Goal: Transaction & Acquisition: Obtain resource

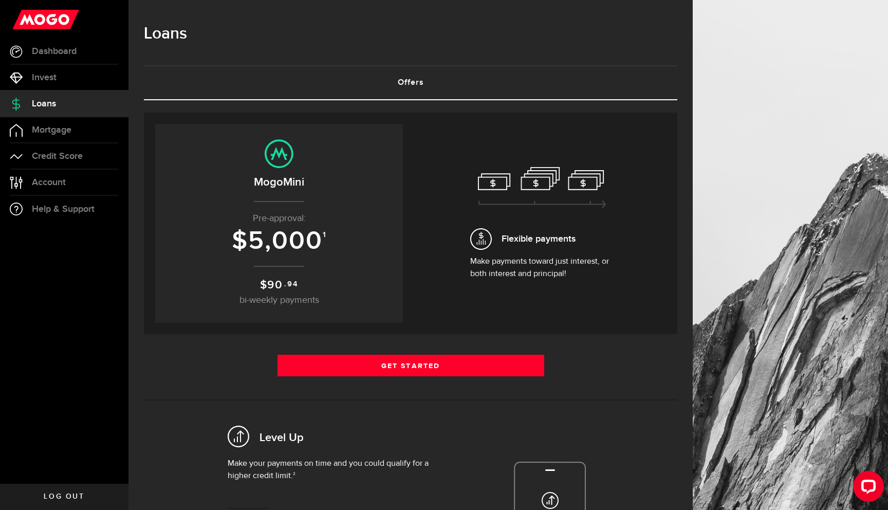
click at [416, 288] on div "Your previous offer Expired Your Offer Expired Expires on Dec 5, 2025 MogoMini …" at bounding box center [410, 223] width 511 height 199
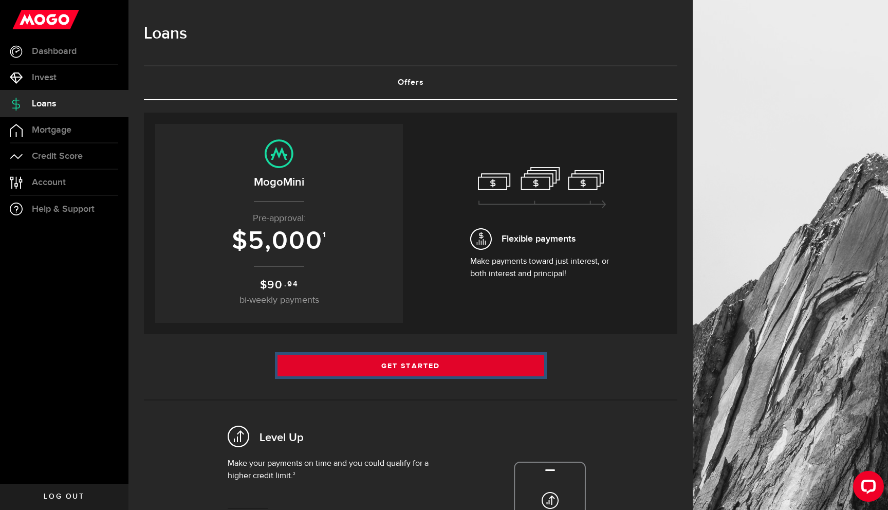
click at [411, 366] on link "Get Started" at bounding box center [411, 366] width 267 height 22
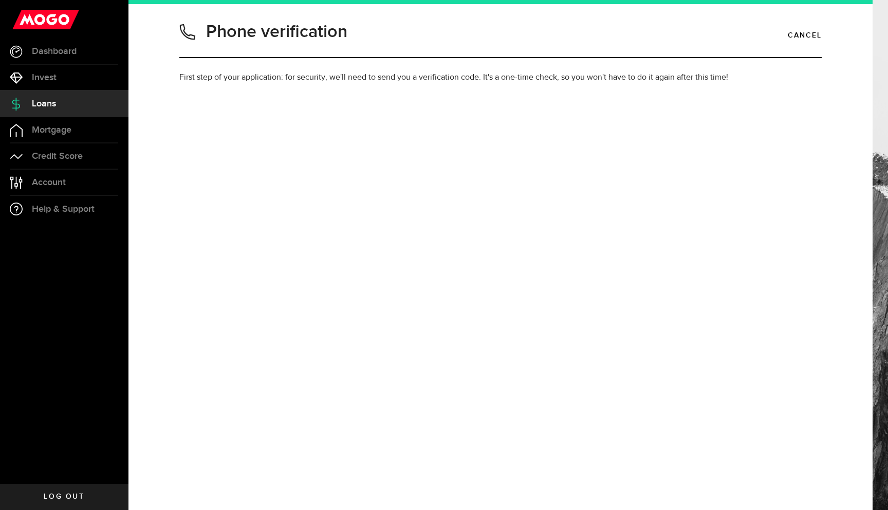
type input "6478492799"
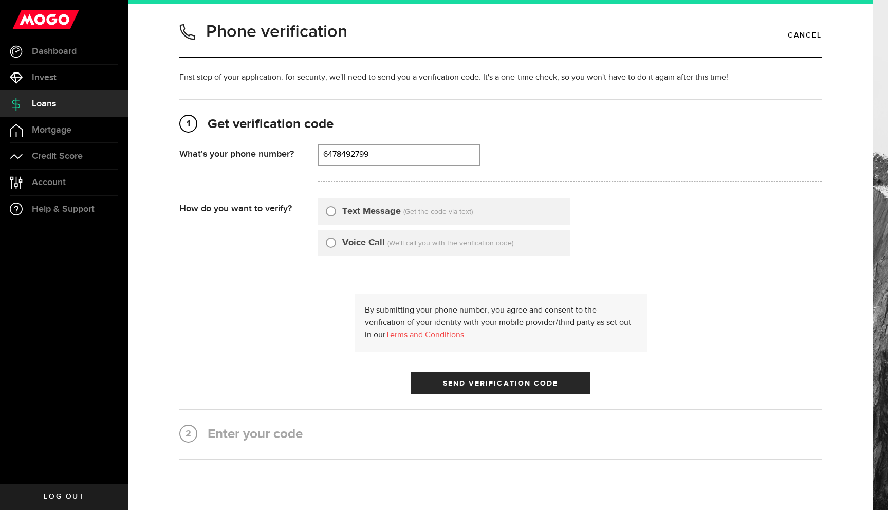
click at [331, 213] on input "Text Message" at bounding box center [331, 210] width 10 height 10
radio input "true"
click at [475, 388] on button "Send Verification Code" at bounding box center [501, 383] width 180 height 22
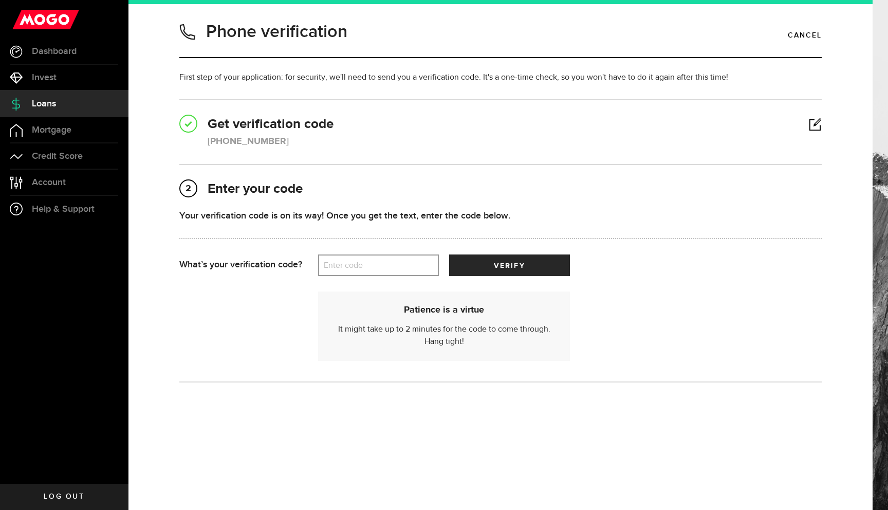
click at [357, 263] on label "Enter code" at bounding box center [378, 265] width 121 height 21
click at [357, 263] on input "Enter code" at bounding box center [378, 265] width 121 height 22
click at [357, 263] on label "Enter code" at bounding box center [378, 265] width 121 height 21
click at [357, 263] on input "Enter code" at bounding box center [378, 265] width 121 height 22
type input "85190"
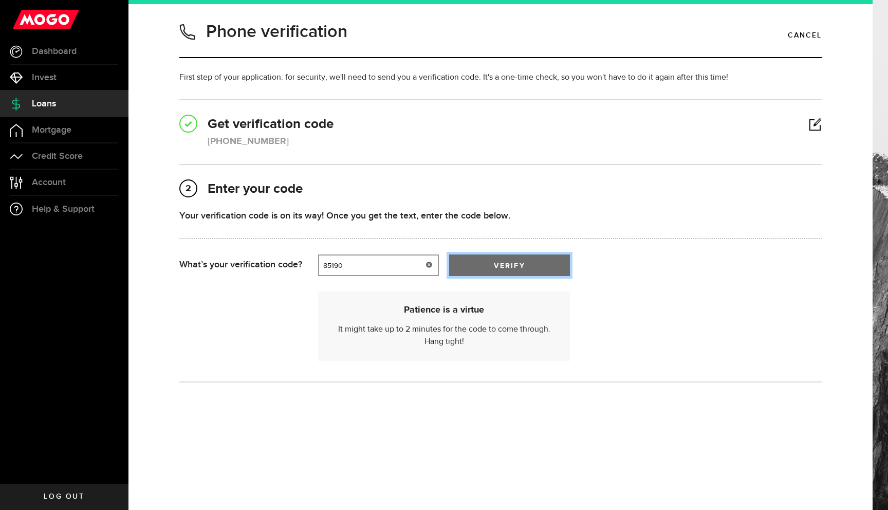
click at [487, 261] on button "verify" at bounding box center [509, 265] width 121 height 22
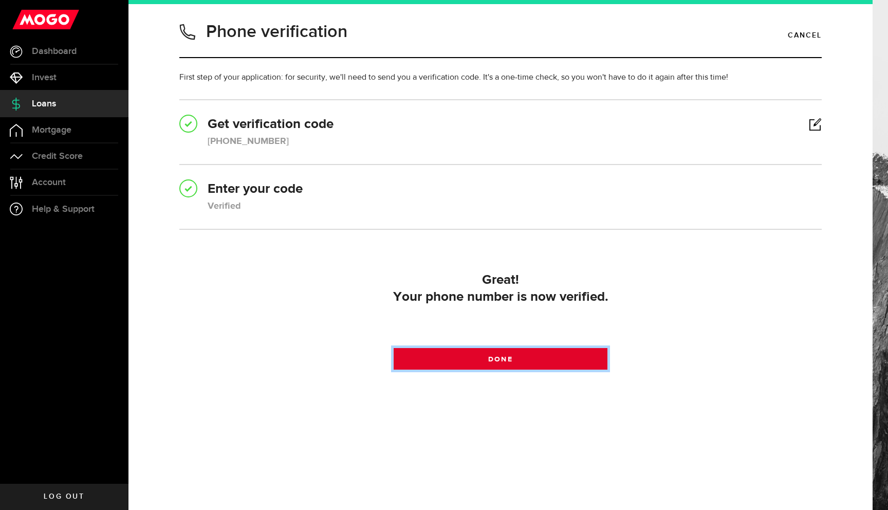
click at [474, 363] on link "Done" at bounding box center [501, 359] width 214 height 22
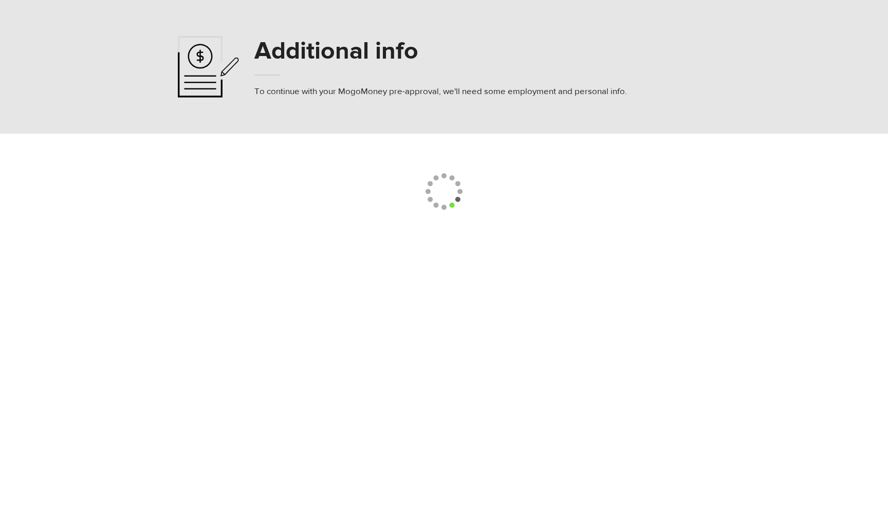
select select
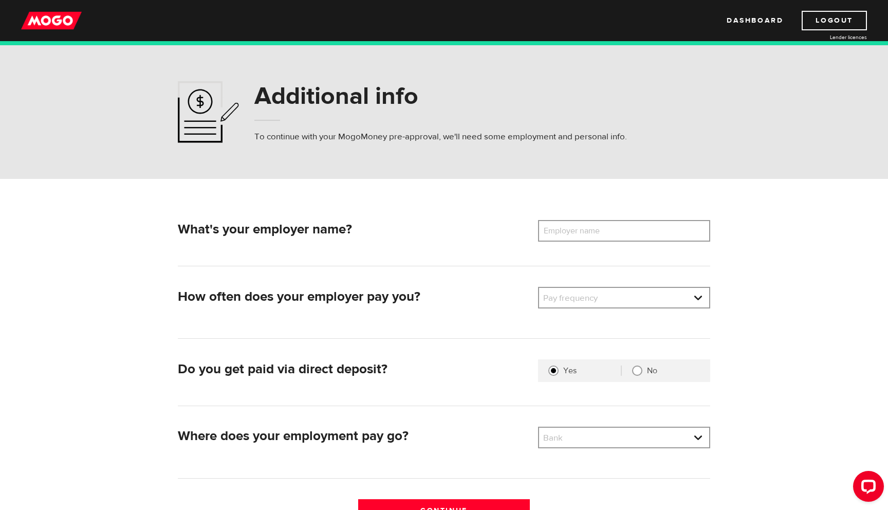
click at [560, 229] on label "Employer name" at bounding box center [579, 231] width 83 height 22
click at [560, 229] on input "Employer name" at bounding box center [624, 231] width 172 height 22
type input "Sovi Creative"
click at [572, 300] on link at bounding box center [624, 298] width 170 height 20
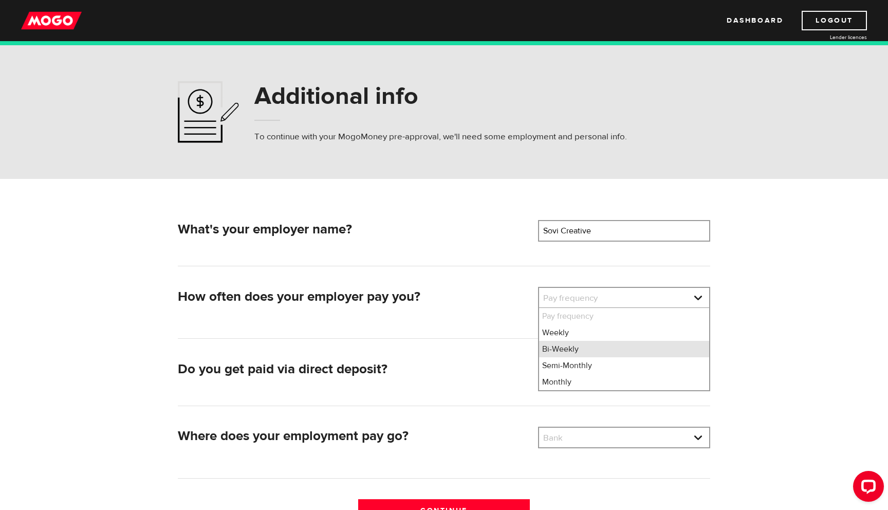
click at [572, 349] on li "Bi-Weekly" at bounding box center [624, 349] width 170 height 16
select select "2"
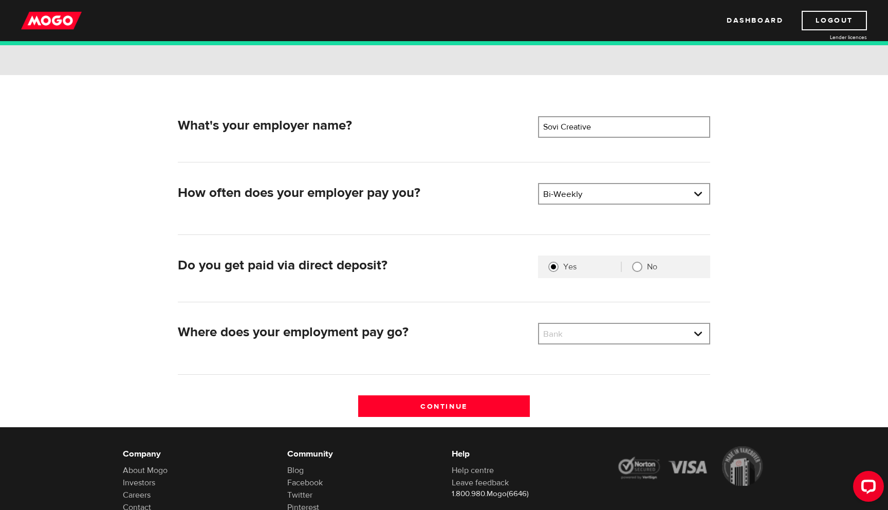
scroll to position [108, 0]
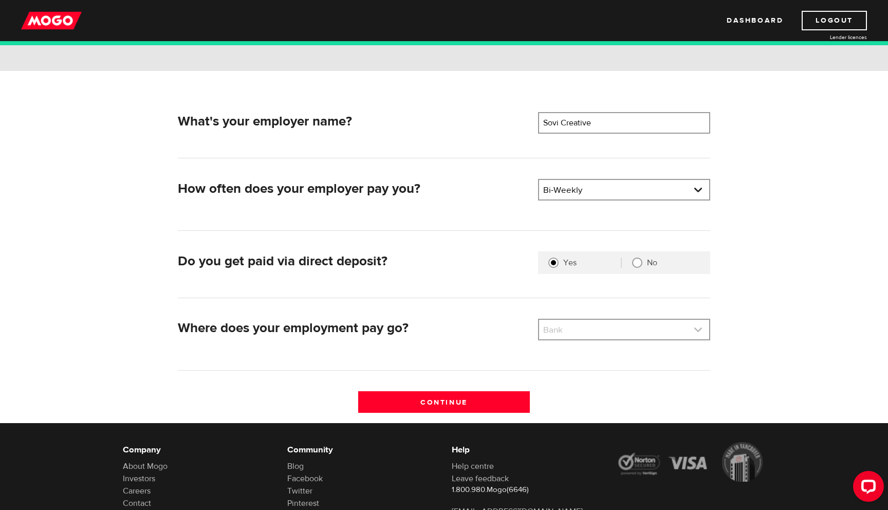
click at [563, 326] on link at bounding box center [624, 330] width 170 height 20
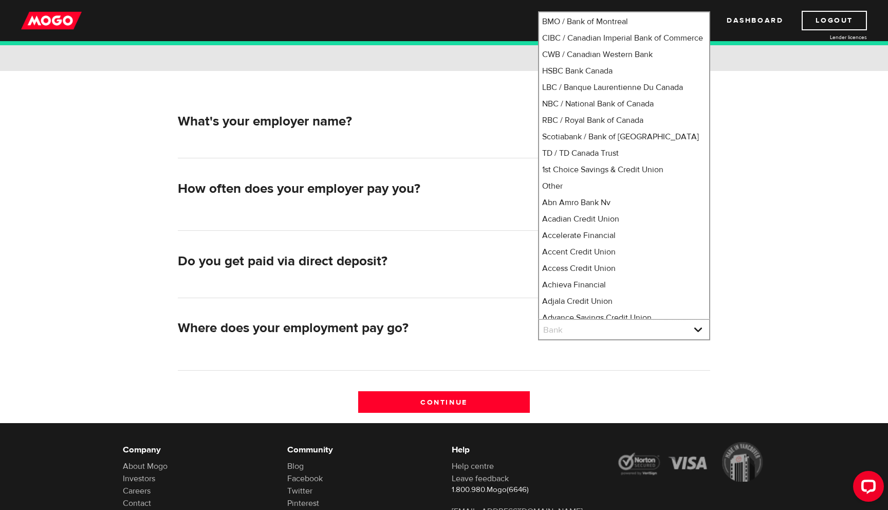
scroll to position [0, 0]
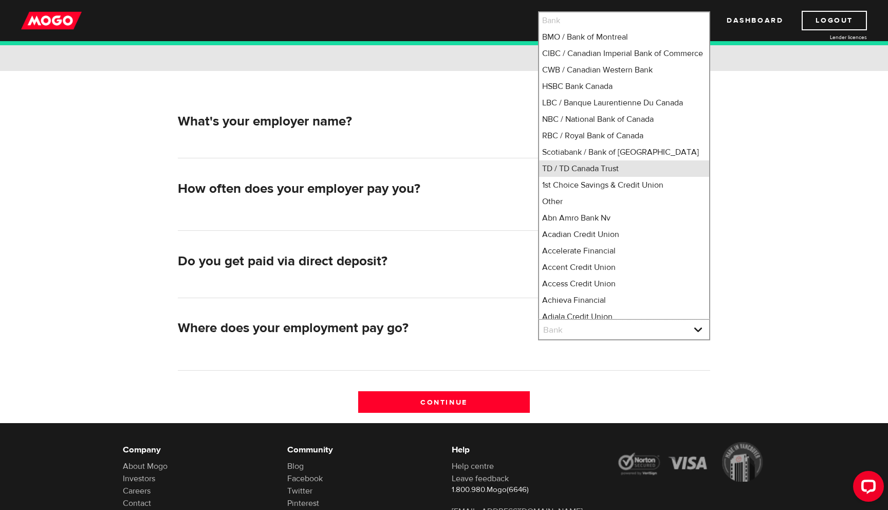
click at [577, 177] on li "TD / TD Canada Trust" at bounding box center [624, 168] width 170 height 16
select select "9"
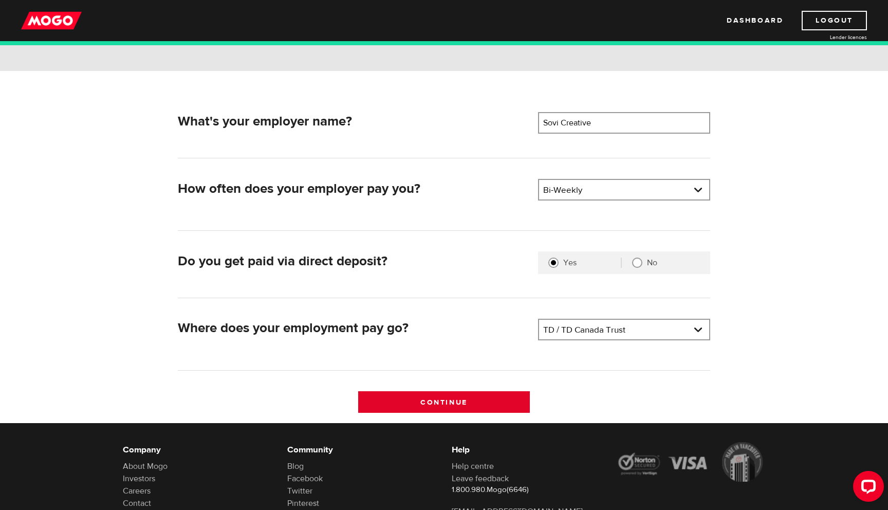
click at [468, 393] on input "Continue" at bounding box center [444, 402] width 172 height 22
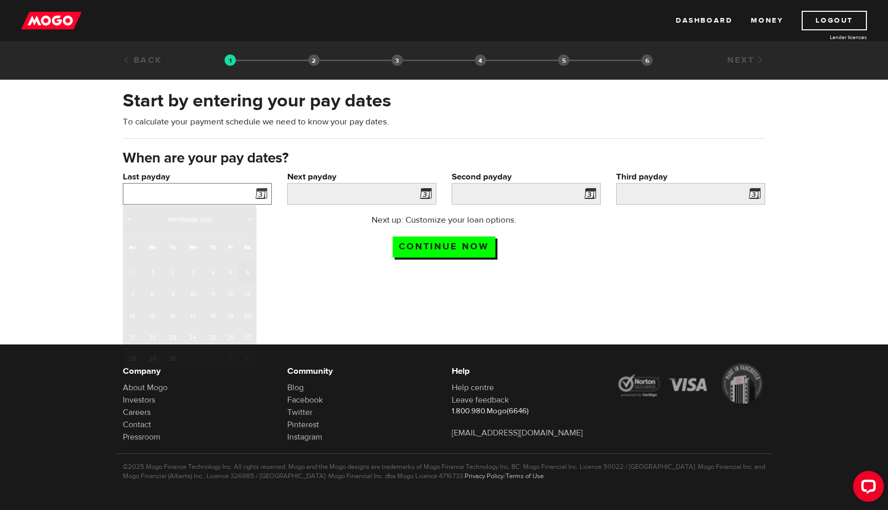
click at [187, 196] on input "Last payday" at bounding box center [197, 194] width 149 height 22
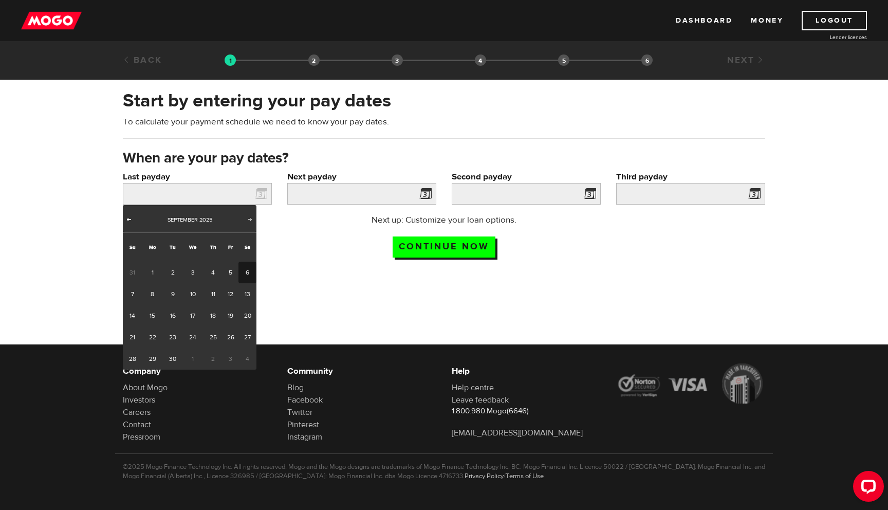
click at [131, 218] on span "Prev" at bounding box center [129, 219] width 8 height 8
click at [231, 356] on link "29" at bounding box center [231, 359] width 16 height 22
type input "[DATE]"
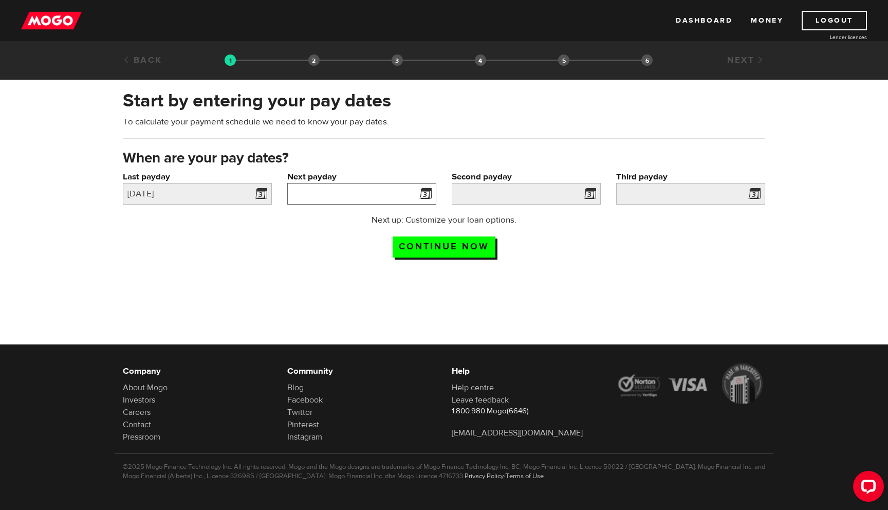
click at [351, 198] on input "Next payday" at bounding box center [361, 194] width 149 height 22
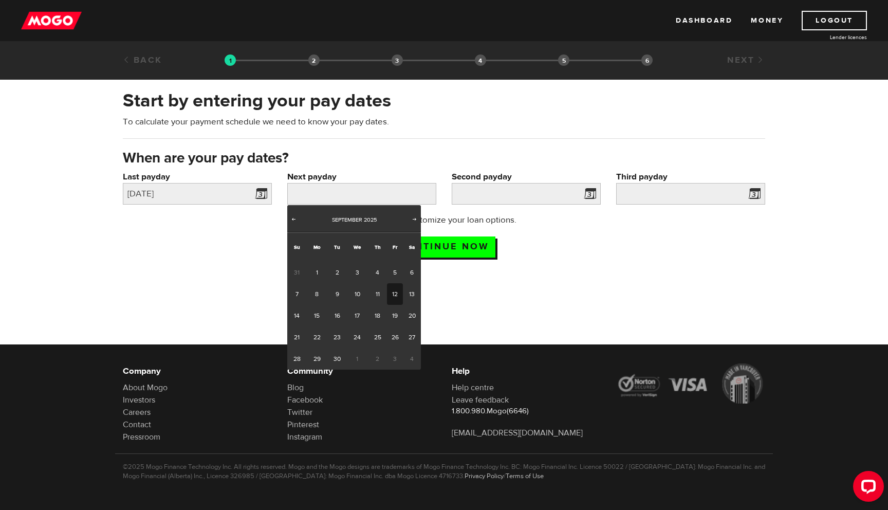
click at [398, 298] on link "12" at bounding box center [395, 294] width 16 height 22
type input "[DATE]"
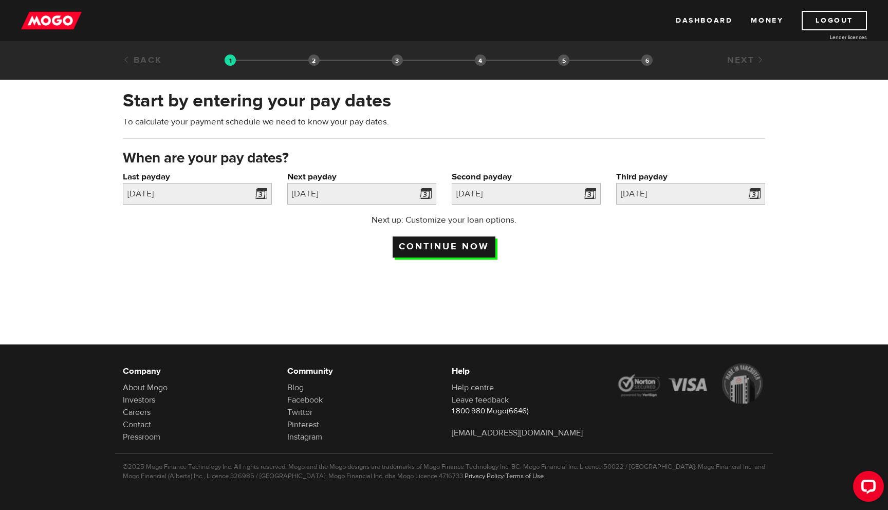
click at [482, 248] on input "Continue now" at bounding box center [444, 246] width 103 height 21
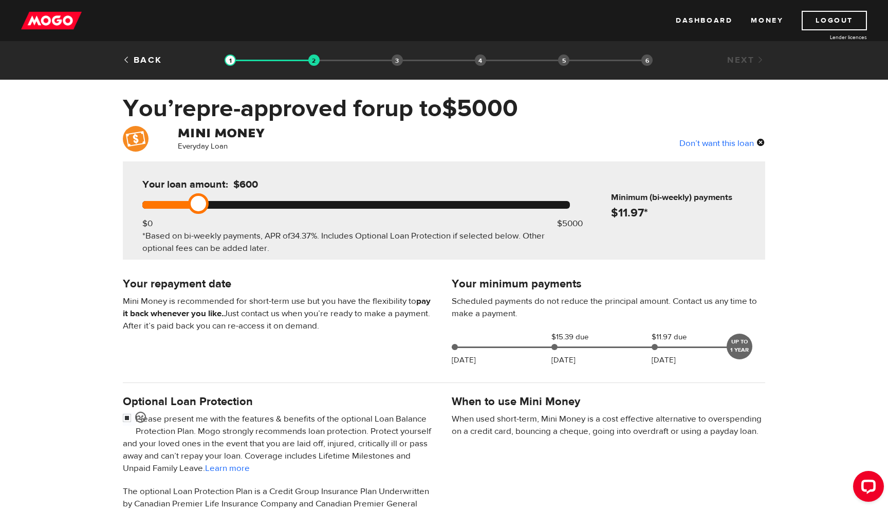
drag, startPoint x: 575, startPoint y: 203, endPoint x: 191, endPoint y: 203, distance: 384.0
click at [191, 203] on link at bounding box center [198, 203] width 21 height 21
click at [434, 327] on p "Mini Money is recommended for short-term use but you have the flexibility to pa…" at bounding box center [280, 313] width 314 height 37
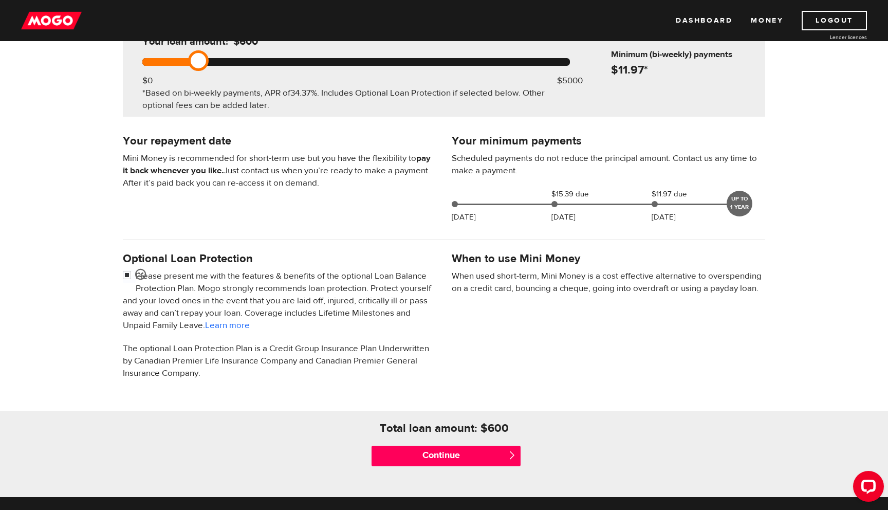
scroll to position [143, 0]
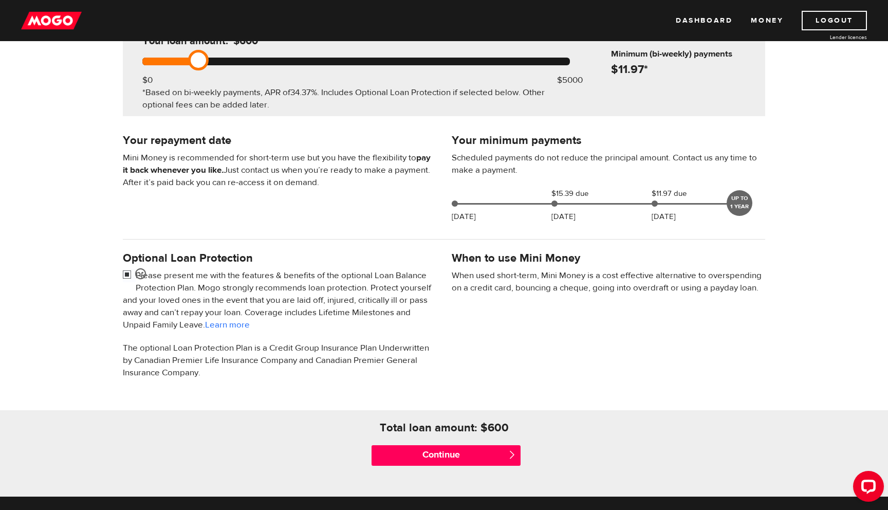
click at [124, 277] on input "checkbox" at bounding box center [129, 275] width 13 height 13
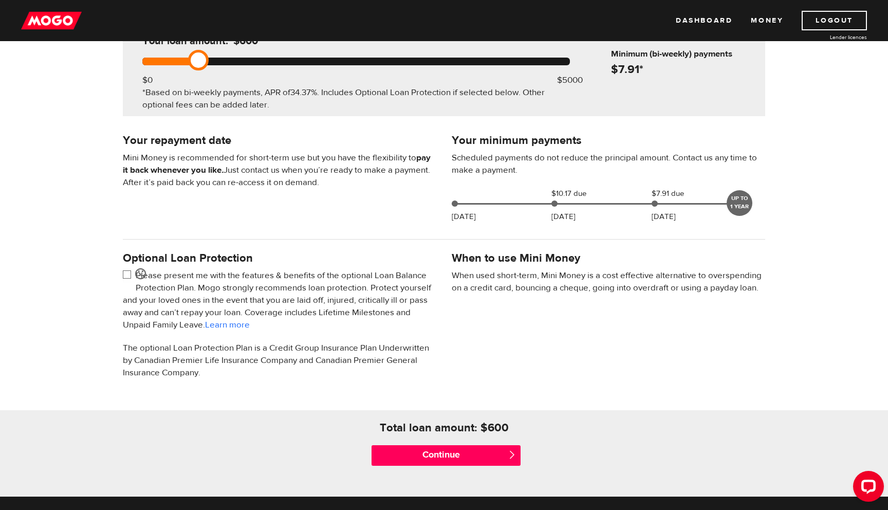
click at [124, 277] on input "checkbox" at bounding box center [129, 275] width 13 height 13
checkbox input "false"
click at [554, 203] on div at bounding box center [555, 203] width 6 height 6
drag, startPoint x: 554, startPoint y: 203, endPoint x: 574, endPoint y: 204, distance: 20.1
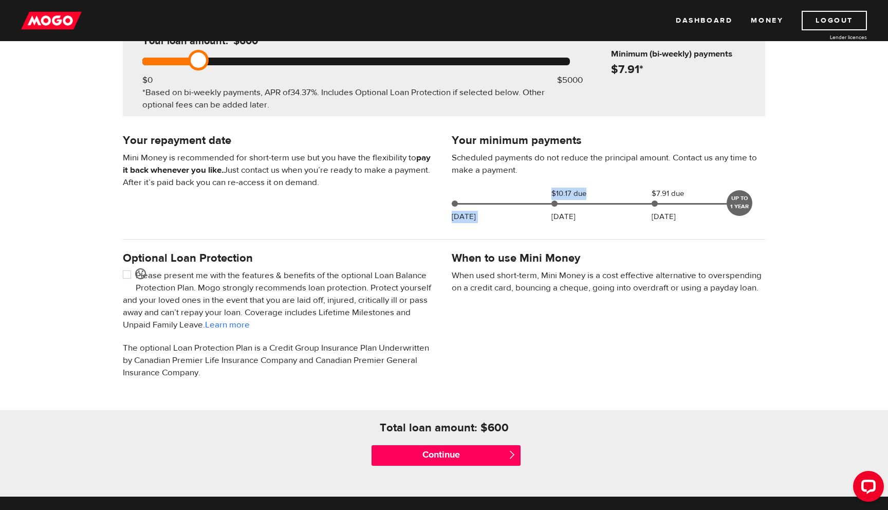
click at [574, 204] on div "Sep 08 $10.17 due Sep 26 $7.91 due Oct 10 UP TO 1 YEAR" at bounding box center [597, 203] width 291 height 31
click at [574, 204] on span at bounding box center [594, 204] width 285 height 2
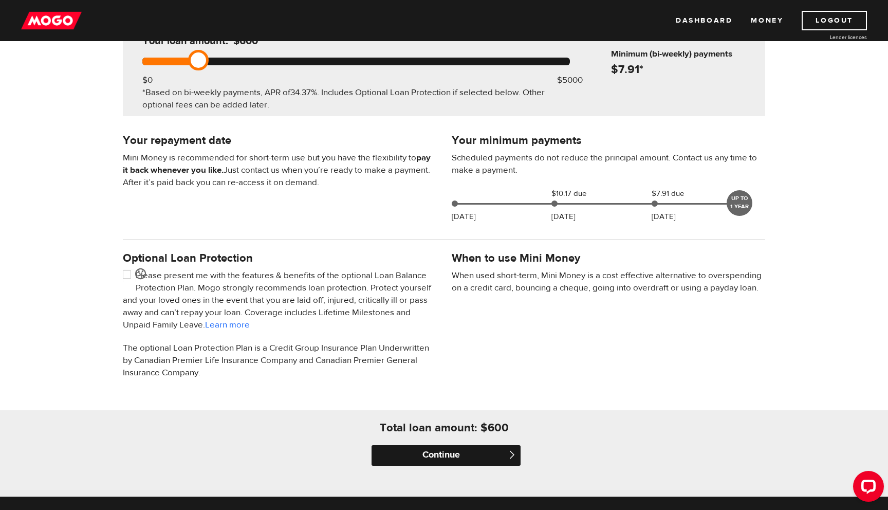
click at [471, 450] on input "Continue" at bounding box center [446, 455] width 149 height 21
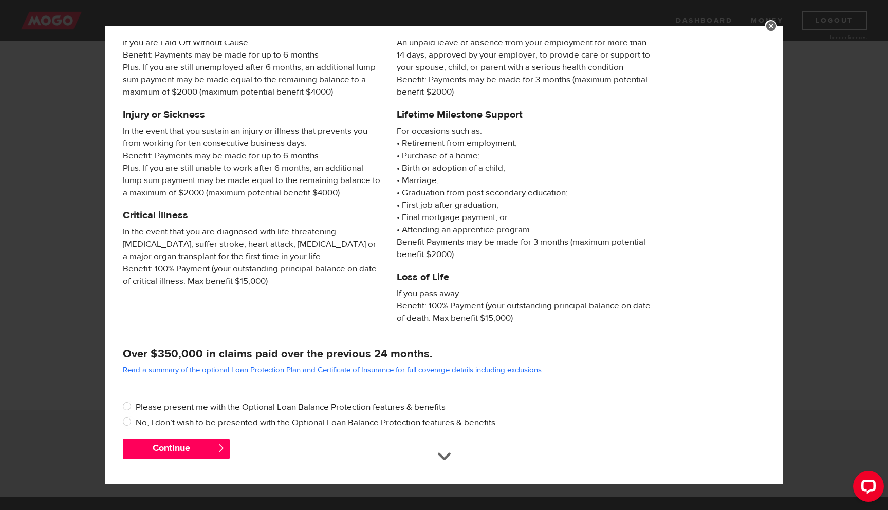
scroll to position [61, 0]
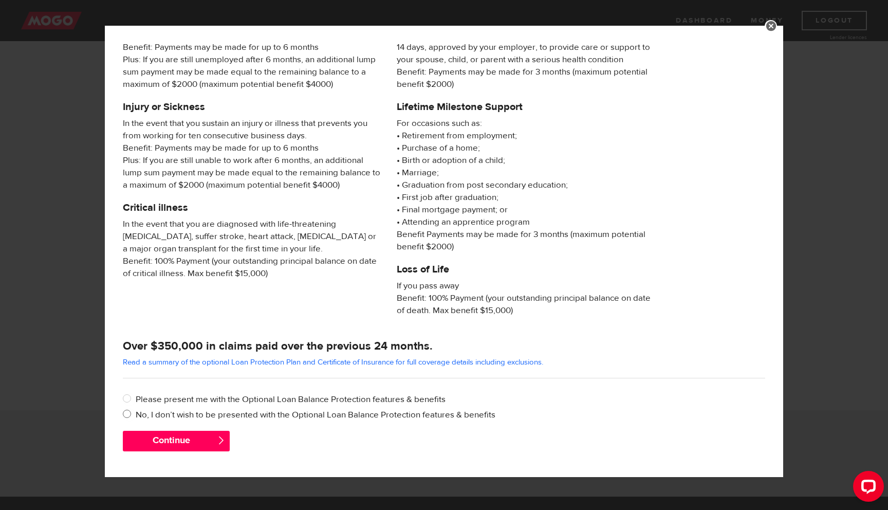
click at [242, 414] on label "No, I don’t wish to be presented with the Optional Loan Balance Protection feat…" at bounding box center [451, 415] width 630 height 12
click at [136, 414] on input "No, I don’t wish to be presented with the Optional Loan Balance Protection feat…" at bounding box center [129, 415] width 13 height 13
radio input "true"
click at [204, 439] on button "Continue" at bounding box center [176, 441] width 107 height 21
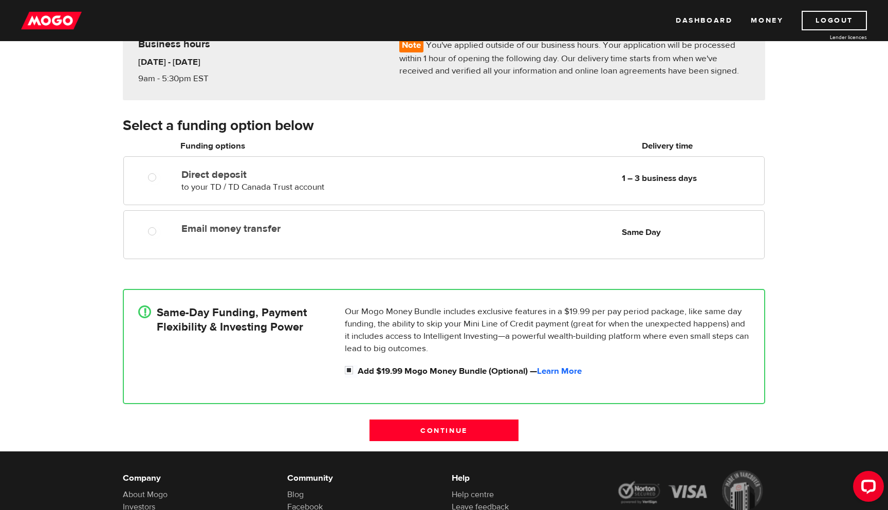
scroll to position [22, 0]
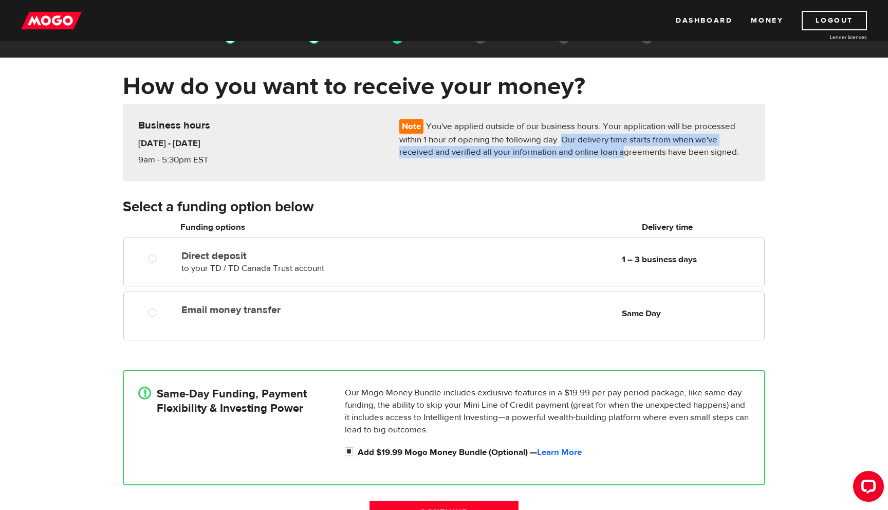
drag, startPoint x: 562, startPoint y: 141, endPoint x: 626, endPoint y: 150, distance: 64.3
click at [626, 150] on p "Note You've applied outside of our business hours. Your application will be pro…" at bounding box center [574, 138] width 351 height 39
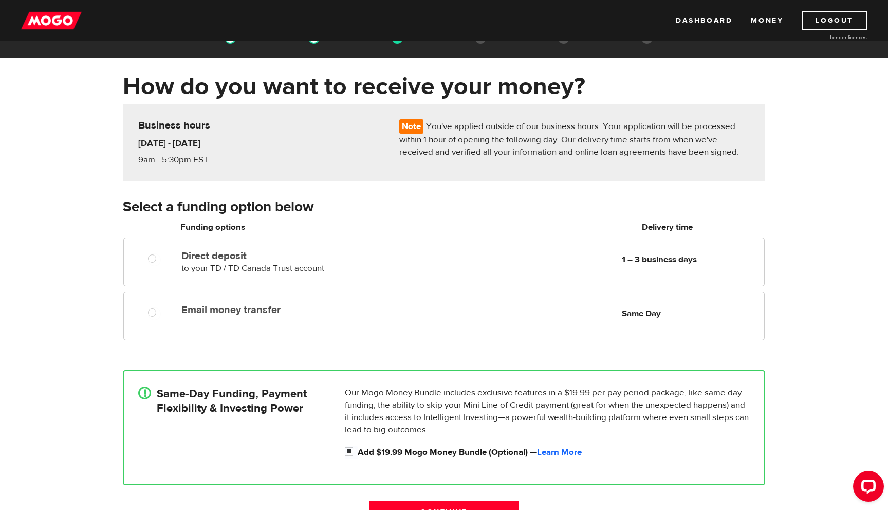
click at [626, 150] on p "Note You've applied outside of our business hours. Your application will be pro…" at bounding box center [574, 138] width 351 height 39
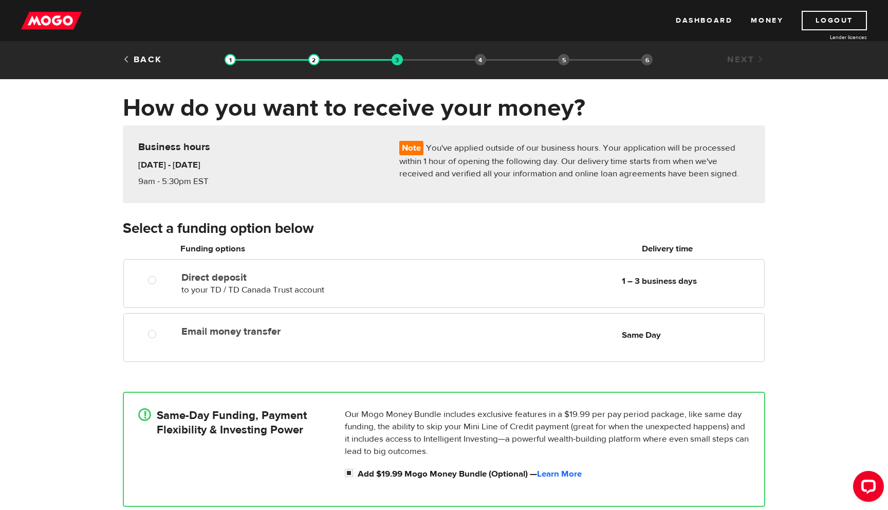
scroll to position [0, 0]
